Goal: Task Accomplishment & Management: Complete application form

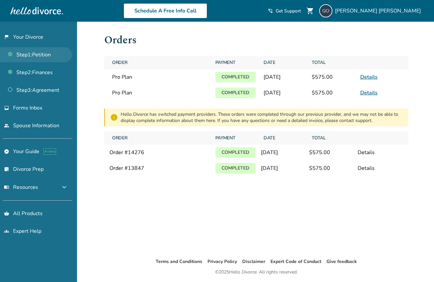
click at [46, 53] on link "Step 1 : Petition" at bounding box center [36, 54] width 72 height 15
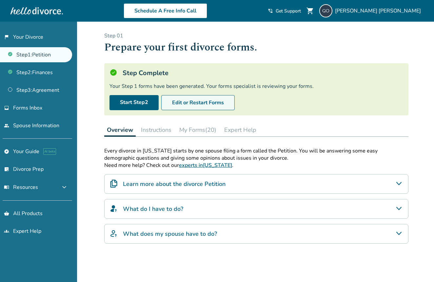
click at [181, 103] on button "Edit or Restart Forms" at bounding box center [197, 102] width 73 height 15
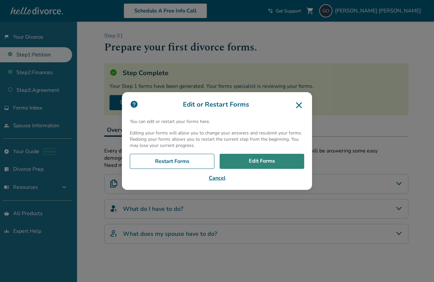
click at [239, 157] on link "Edit Forms" at bounding box center [262, 161] width 85 height 15
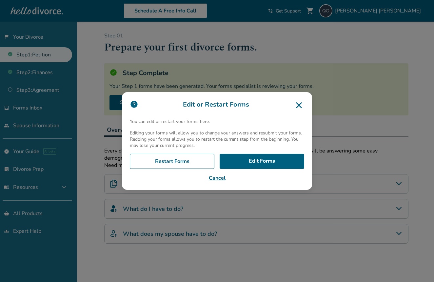
click at [213, 176] on button "Cancel" at bounding box center [217, 178] width 174 height 8
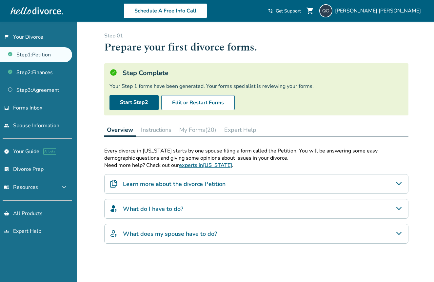
click at [196, 130] on button "My Forms (20)" at bounding box center [198, 129] width 42 height 13
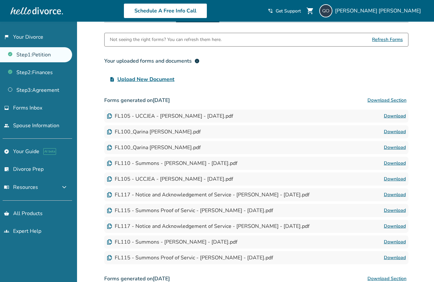
scroll to position [116, 0]
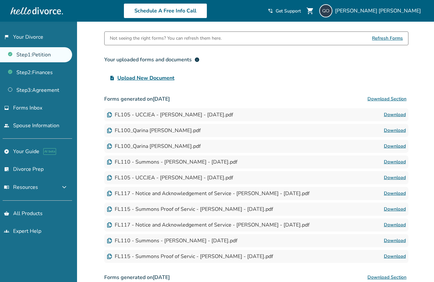
click at [398, 130] on link "Download" at bounding box center [395, 131] width 22 height 8
click at [402, 146] on link "Download" at bounding box center [395, 146] width 22 height 8
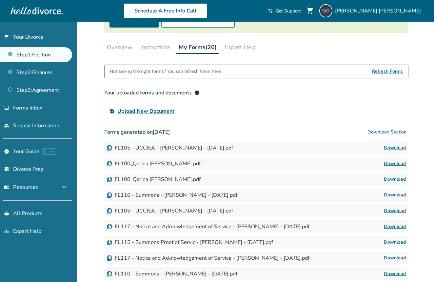
scroll to position [82, 0]
click at [392, 74] on span "Refresh Forms" at bounding box center [387, 71] width 31 height 13
click at [46, 123] on link "people Spouse Information" at bounding box center [36, 125] width 72 height 15
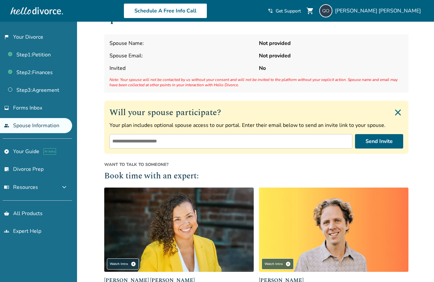
click at [173, 141] on input "email" at bounding box center [231, 141] width 243 height 14
click at [148, 142] on input "**********" at bounding box center [231, 141] width 243 height 14
type input "**********"
click at [377, 144] on button "Send Invite" at bounding box center [379, 141] width 48 height 14
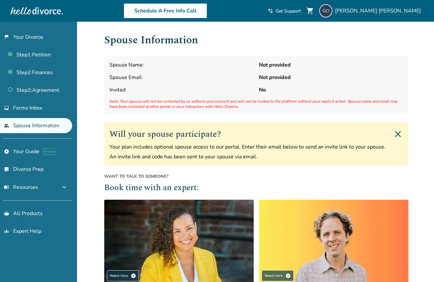
scroll to position [0, 0]
click at [50, 111] on link "inbox Forms Inbox" at bounding box center [36, 107] width 72 height 15
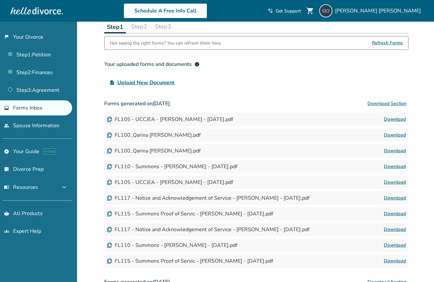
scroll to position [34, 0]
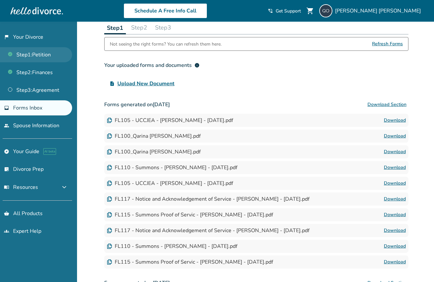
click at [49, 57] on link "Step 1 : Petition" at bounding box center [36, 54] width 72 height 15
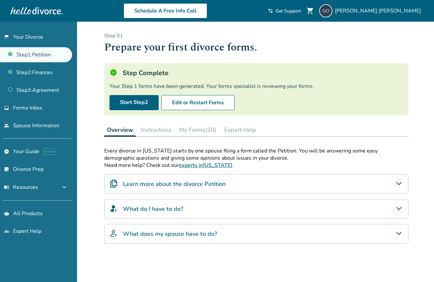
click at [169, 128] on button "Instructions" at bounding box center [156, 129] width 36 height 13
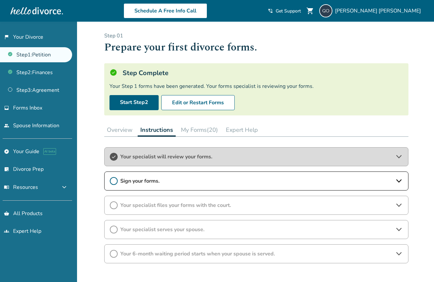
click at [164, 178] on span "Sign your forms." at bounding box center [256, 180] width 272 height 7
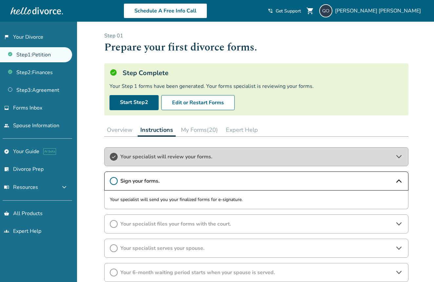
click at [117, 181] on icon at bounding box center [114, 181] width 8 height 8
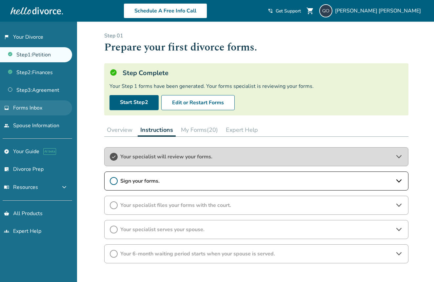
click at [26, 114] on link "inbox Forms Inbox" at bounding box center [36, 107] width 72 height 15
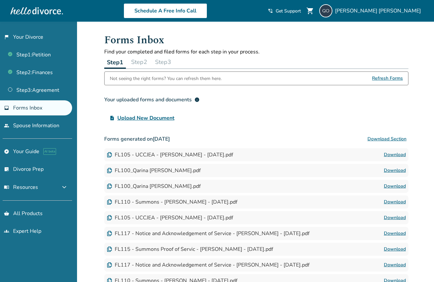
click at [384, 139] on button "Download Section" at bounding box center [387, 138] width 43 height 13
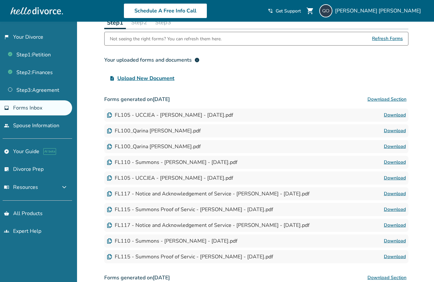
scroll to position [40, 0]
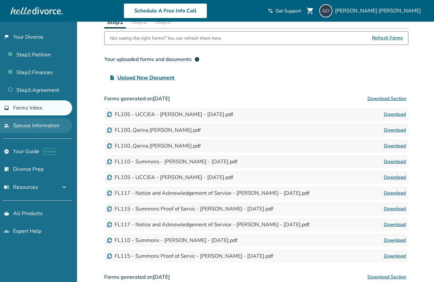
click at [40, 125] on link "people Spouse Information" at bounding box center [36, 125] width 72 height 15
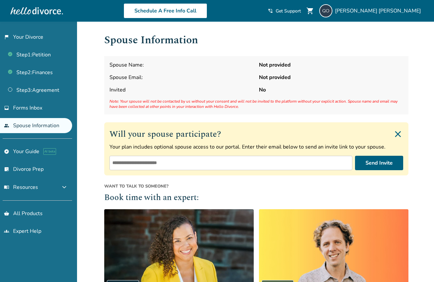
click at [271, 67] on strong "Not provided" at bounding box center [331, 64] width 144 height 7
click at [52, 43] on link "flag_2 Your Divorce" at bounding box center [36, 37] width 72 height 15
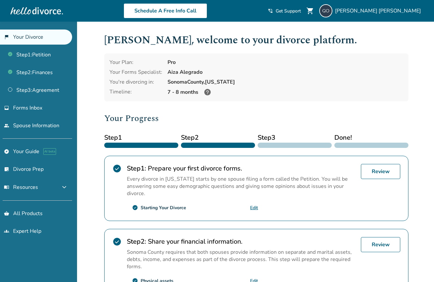
click at [208, 93] on icon at bounding box center [207, 92] width 7 height 7
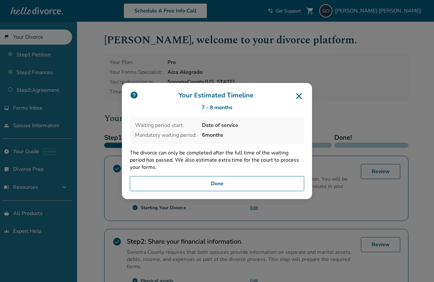
click at [298, 96] on icon at bounding box center [299, 96] width 10 height 10
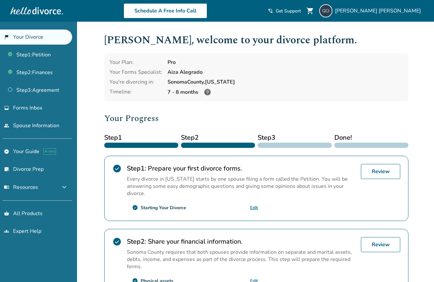
click at [251, 206] on link "Edit" at bounding box center [254, 208] width 8 height 6
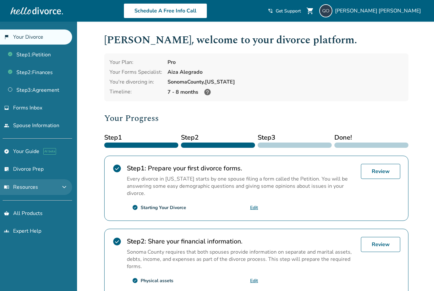
click at [66, 186] on span "expand_more" at bounding box center [64, 187] width 8 height 8
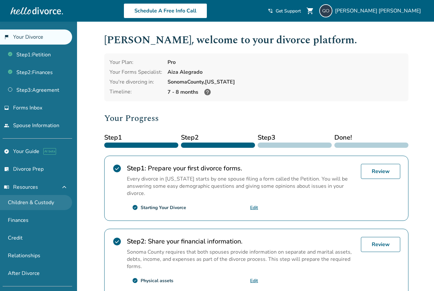
click at [47, 204] on link "Children & Custody" at bounding box center [36, 202] width 72 height 15
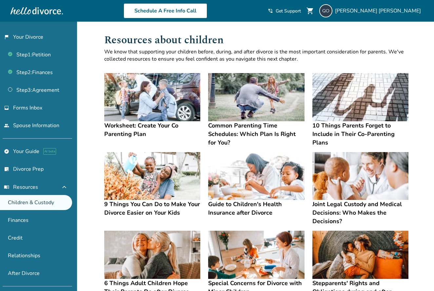
click at [170, 91] on img at bounding box center [152, 97] width 96 height 48
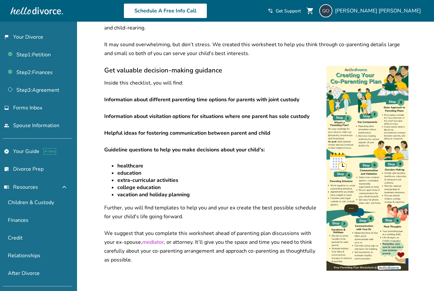
scroll to position [150, 0]
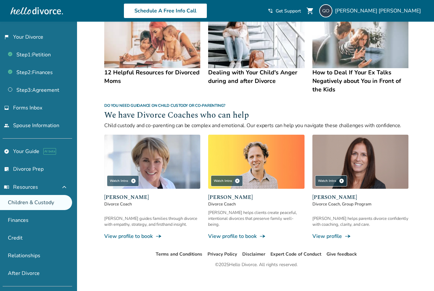
scroll to position [289, 0]
